Goal: Transaction & Acquisition: Purchase product/service

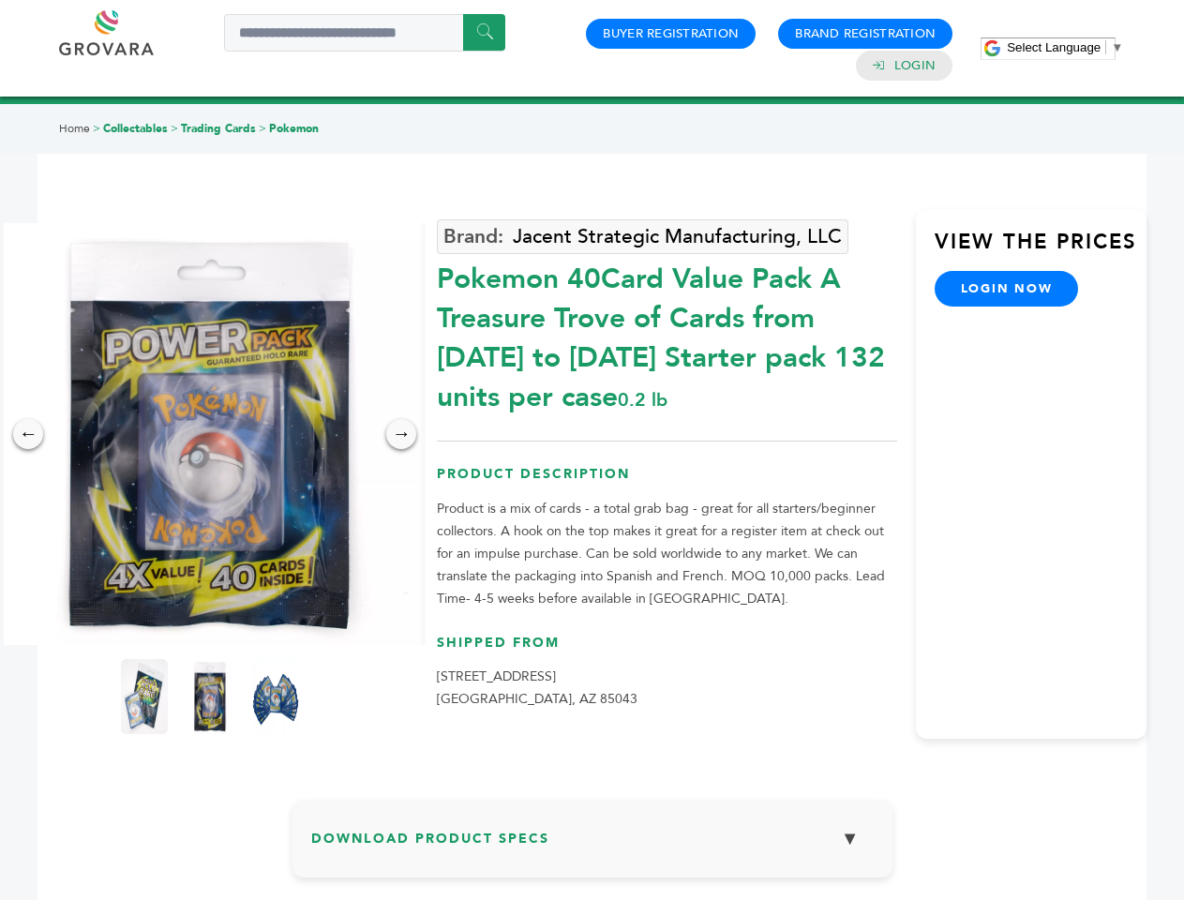
click at [1065, 47] on span "Select Language" at bounding box center [1054, 47] width 94 height 14
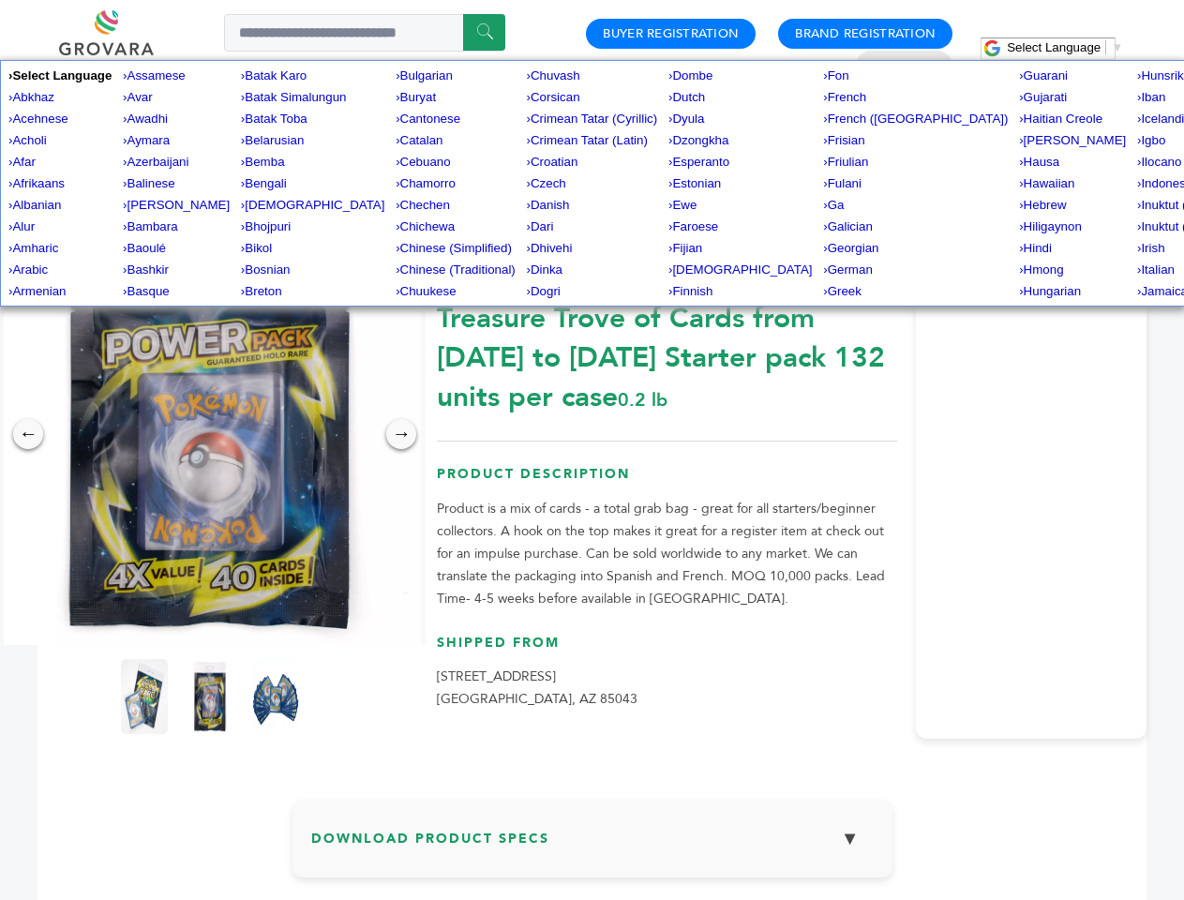
click at [210, 434] on img at bounding box center [210, 434] width 422 height 422
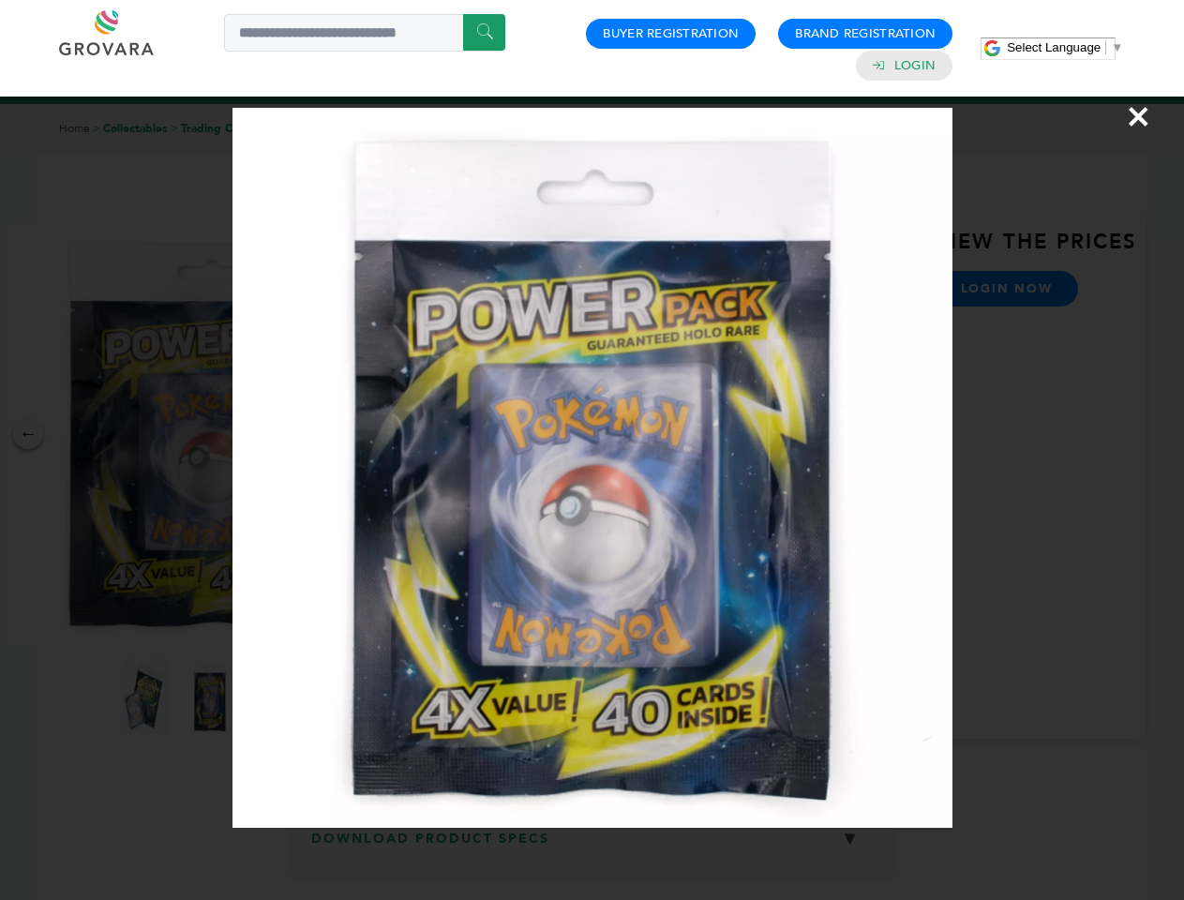
click at [28, 434] on div "×" at bounding box center [592, 450] width 1184 height 900
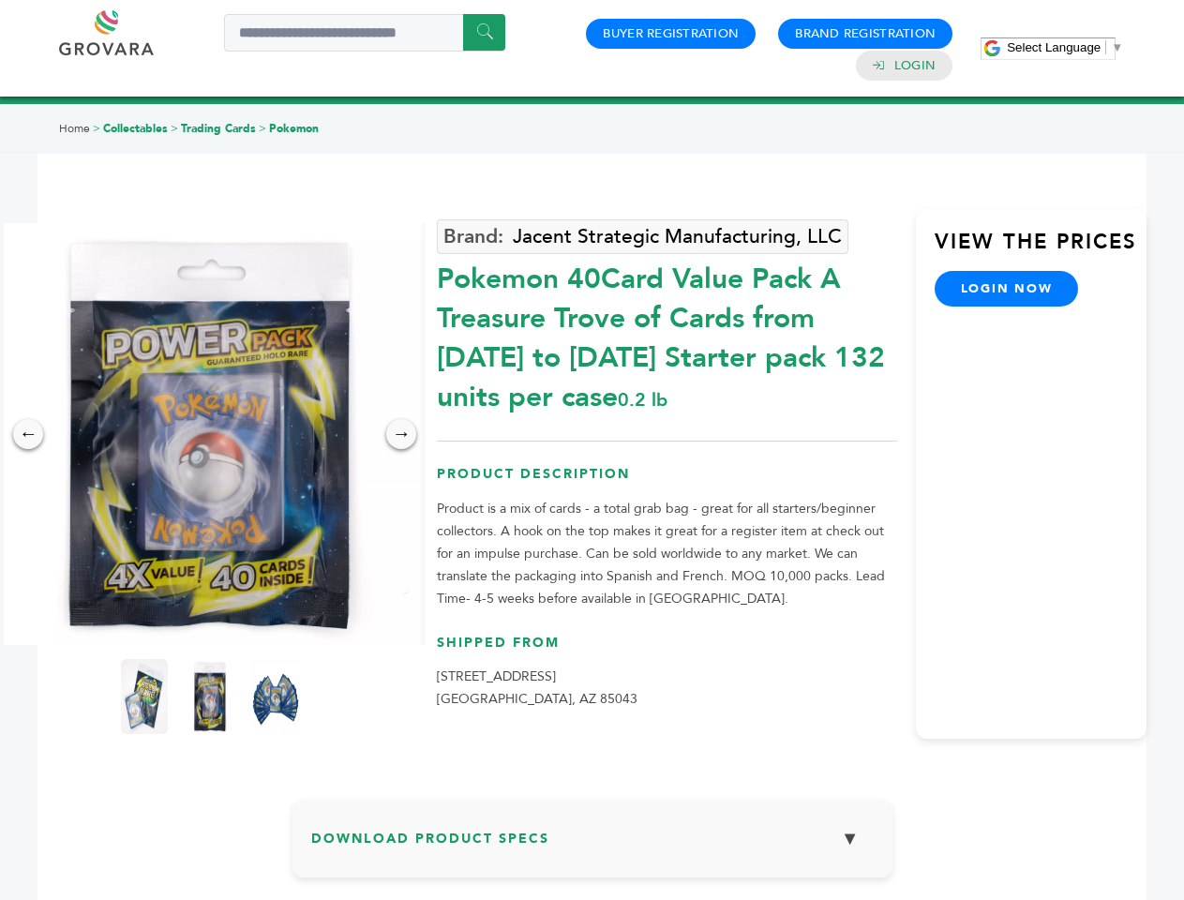
click at [401, 434] on div "→" at bounding box center [401, 434] width 30 height 30
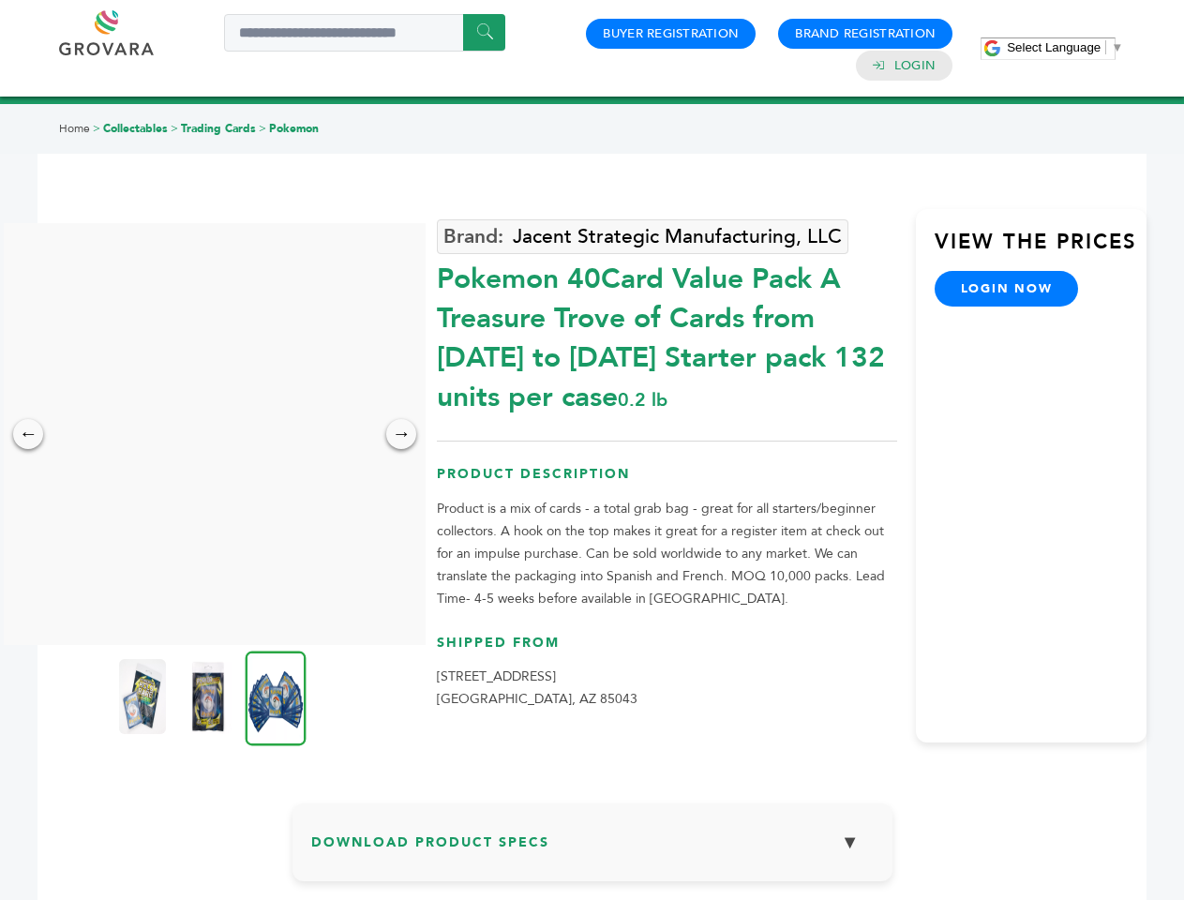
click at [144, 697] on img at bounding box center [142, 696] width 47 height 75
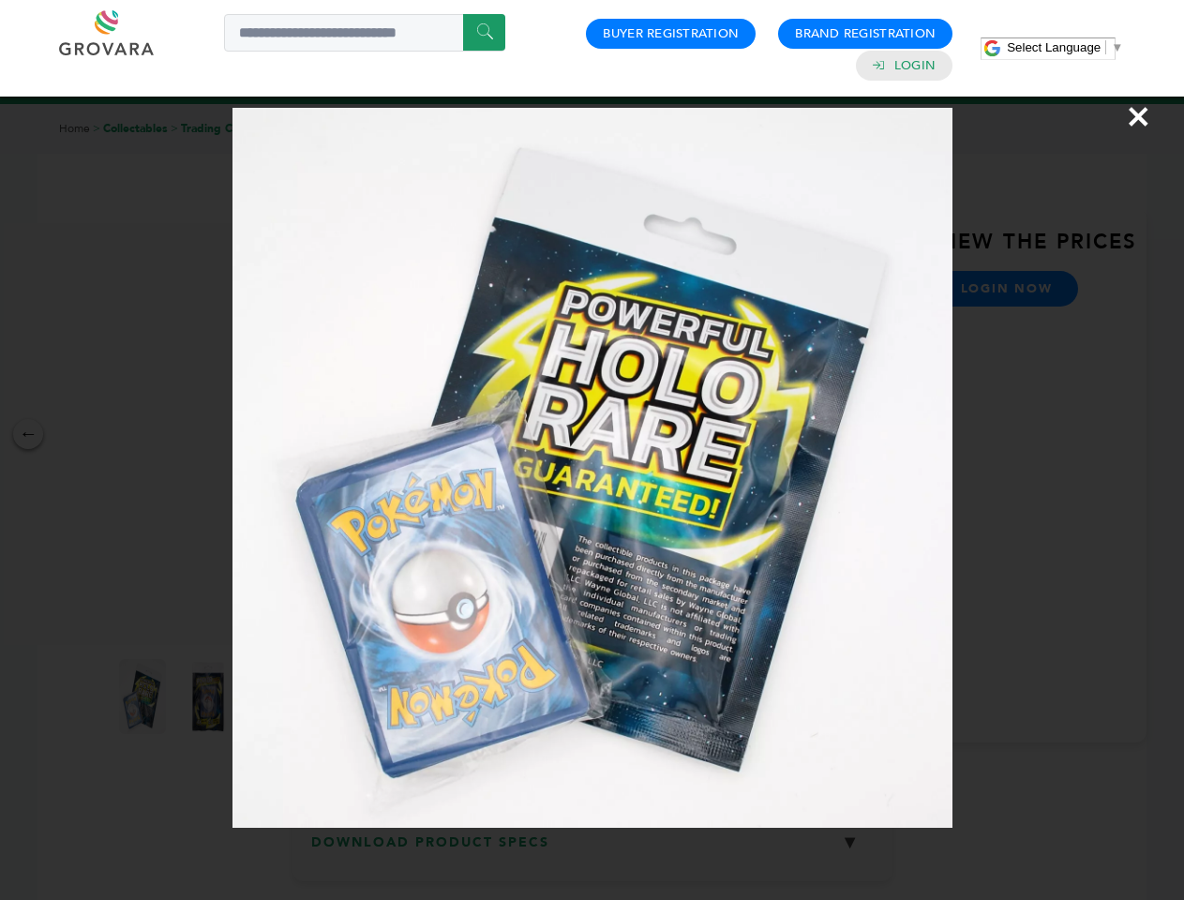
click at [210, 697] on div "×" at bounding box center [592, 450] width 1184 height 900
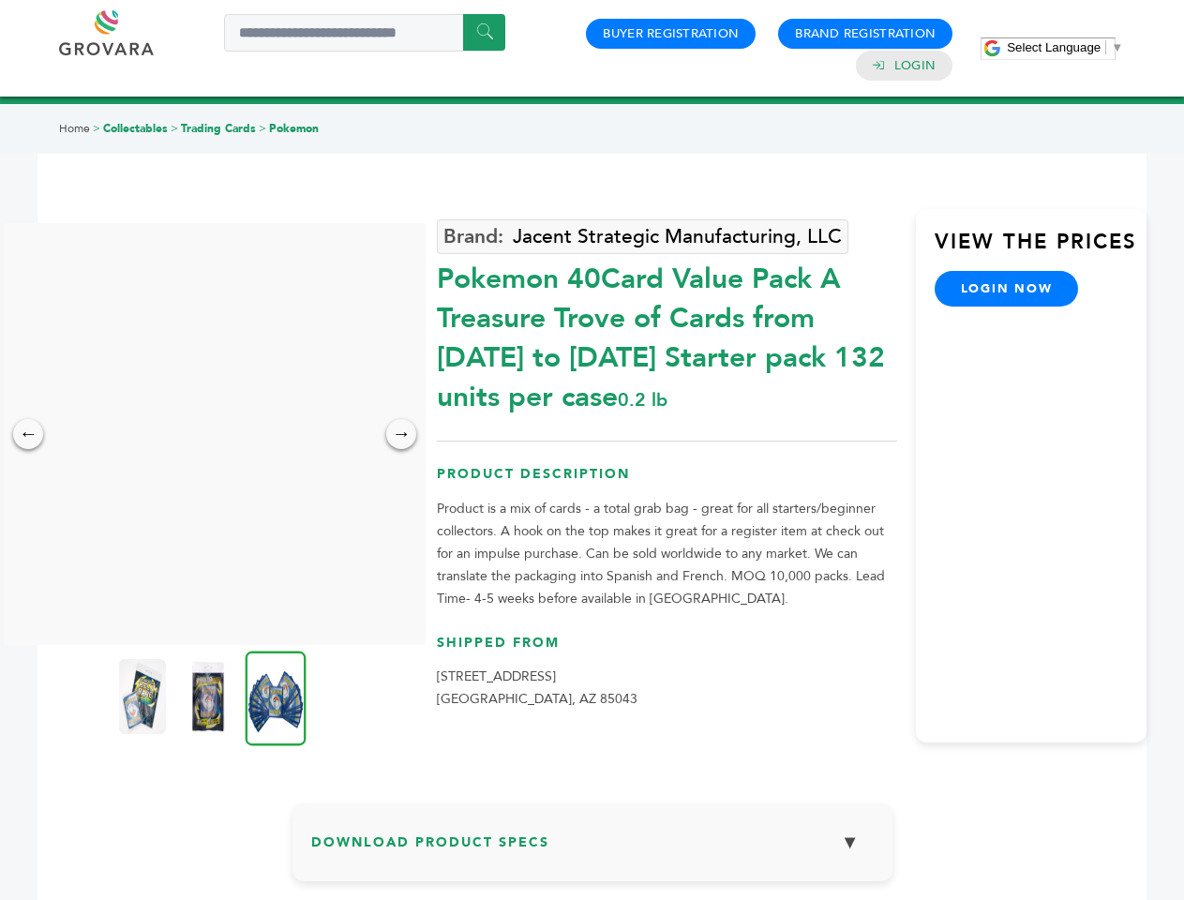
click at [276, 697] on img at bounding box center [276, 698] width 61 height 95
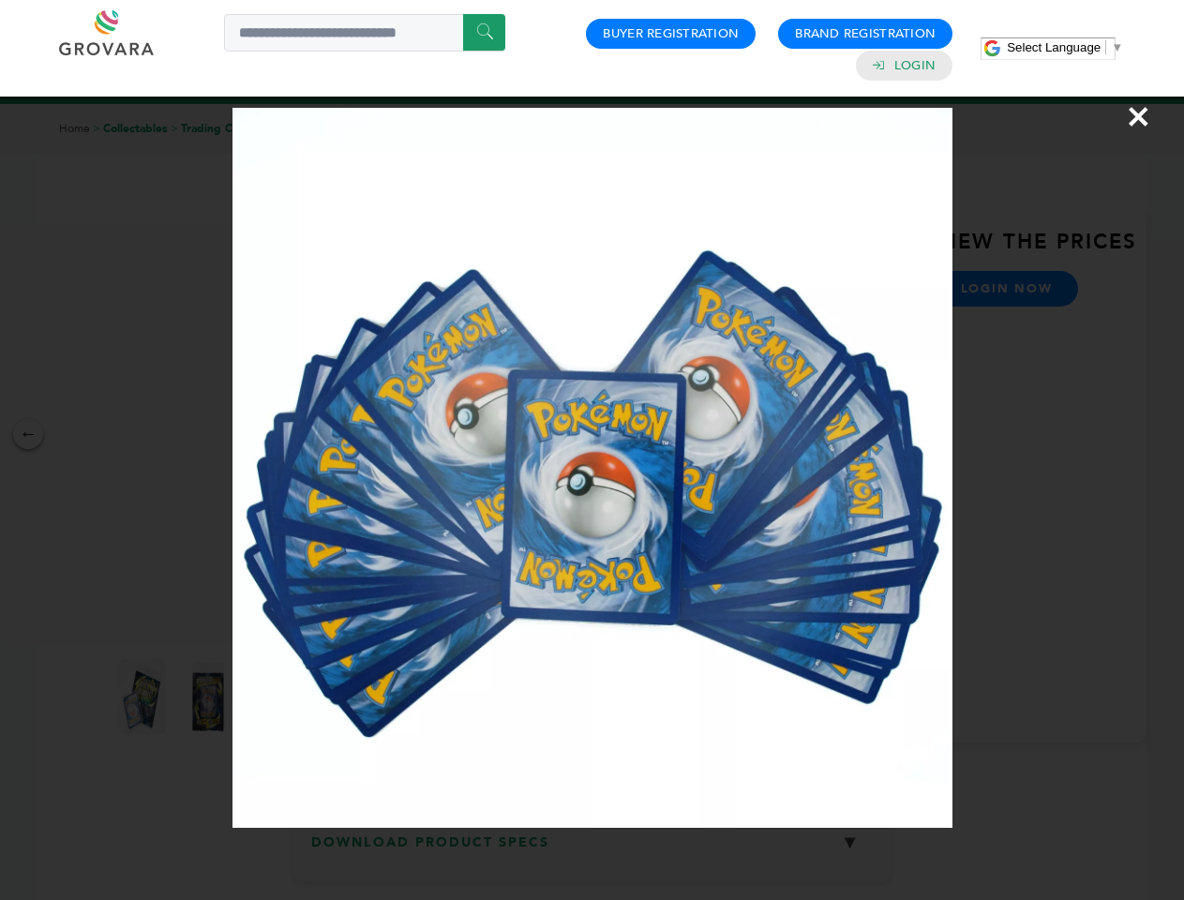
click at [593, 846] on div "×" at bounding box center [592, 450] width 1184 height 900
